Goal: Find specific page/section: Find specific page/section

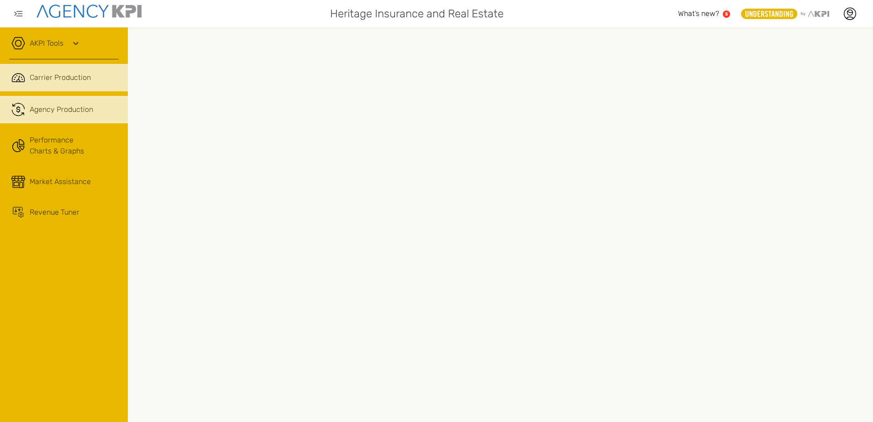
click at [22, 107] on icon ".cls-1{fill:none;stroke:#221f20;stroke-linecap:round;stroke-linejoin:round;stro…" at bounding box center [18, 110] width 14 height 14
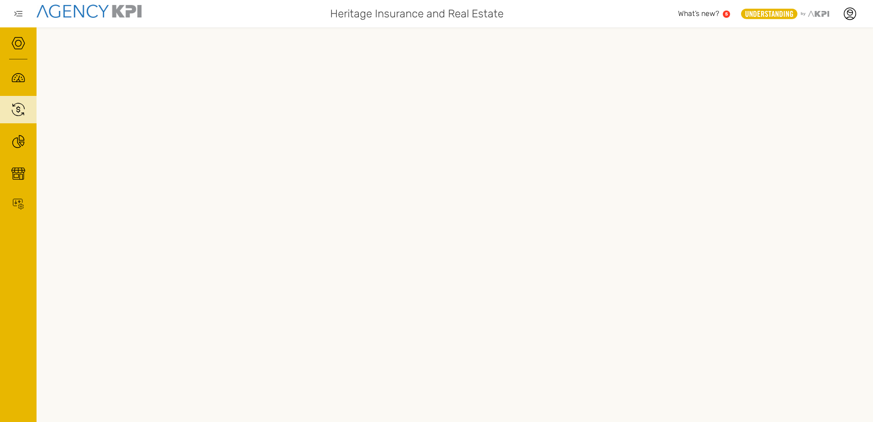
click at [717, 13] on span "What’s new?" at bounding box center [698, 13] width 41 height 9
click at [852, 16] on icon at bounding box center [850, 14] width 14 height 14
click at [774, 91] on link "Log Out" at bounding box center [783, 95] width 22 height 8
